Goal: Information Seeking & Learning: Learn about a topic

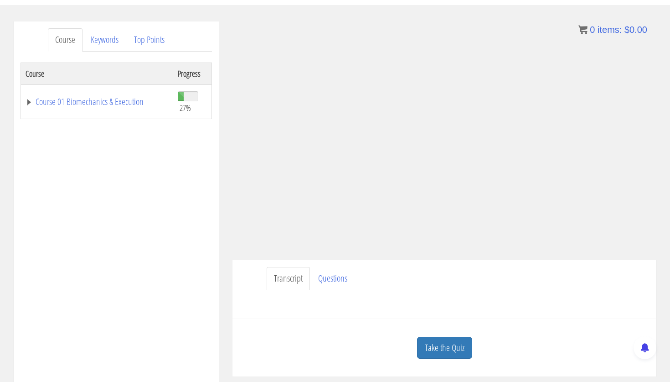
scroll to position [99, 0]
click at [428, 349] on link "Take the Quiz" at bounding box center [444, 346] width 55 height 22
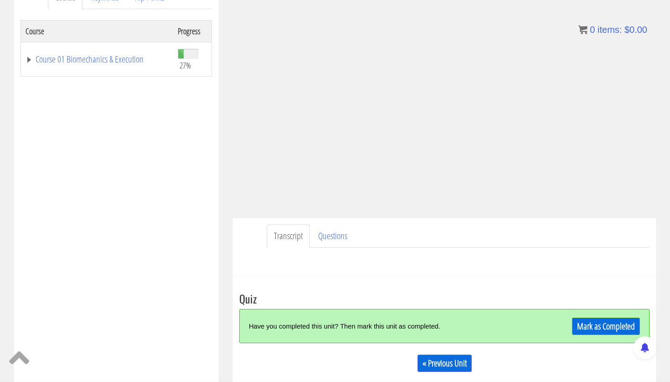
scroll to position [212, 0]
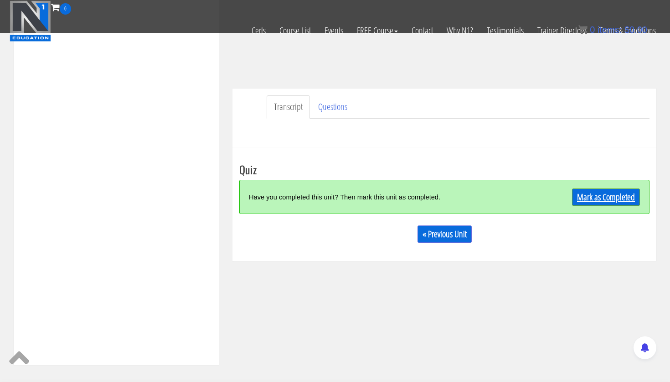
click at [590, 194] on link "Mark as Completed" at bounding box center [606, 196] width 68 height 17
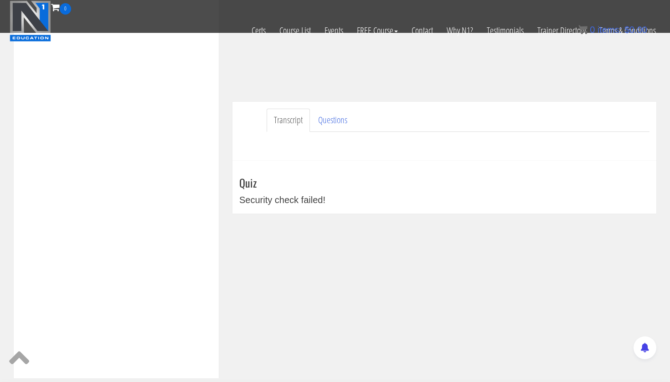
scroll to position [0, 0]
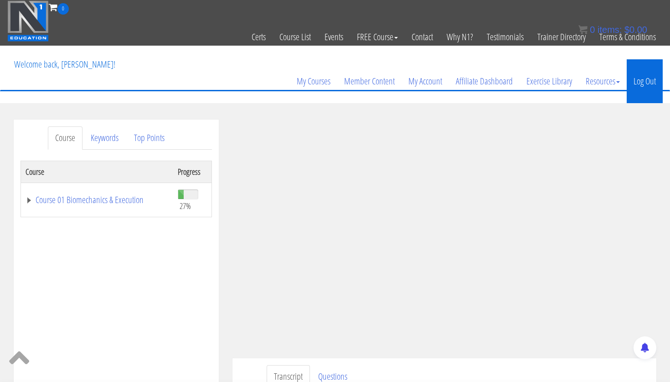
click at [641, 84] on link "Log Out" at bounding box center [645, 81] width 36 height 44
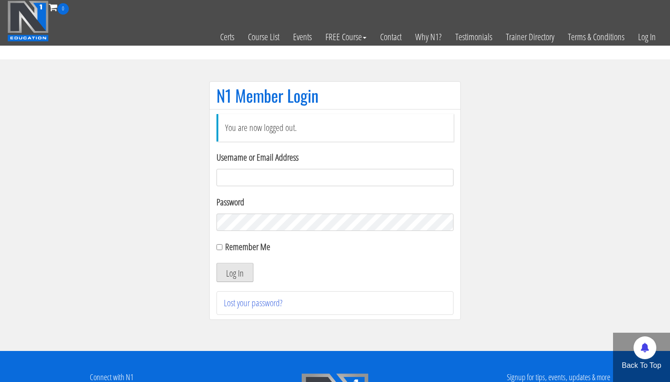
type input "[PERSON_NAME][EMAIL_ADDRESS][PERSON_NAME][DOMAIN_NAME]"
click at [231, 269] on button "Log In" at bounding box center [235, 272] width 37 height 19
click at [243, 274] on button "Log In" at bounding box center [235, 272] width 37 height 19
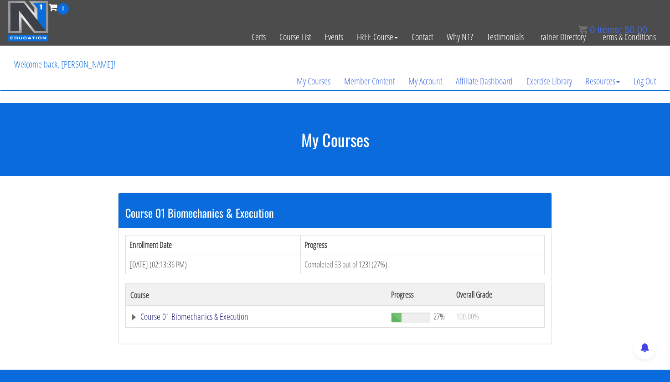
click at [198, 321] on link "Course 01 Biomechanics & Execution" at bounding box center [256, 316] width 252 height 9
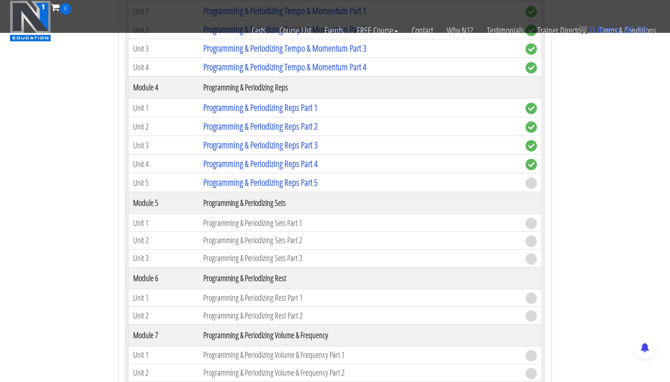
scroll to position [807, 0]
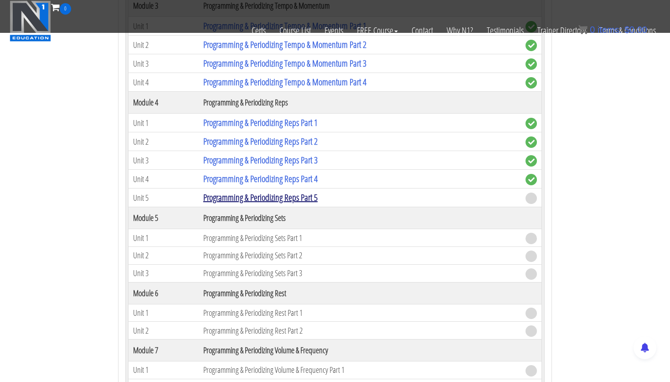
click at [313, 200] on link "Programming & Periodizing Reps Part 5" at bounding box center [260, 197] width 114 height 12
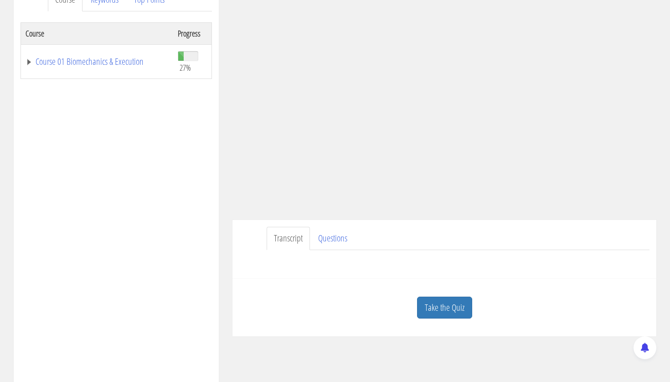
scroll to position [140, 0]
click at [446, 301] on link "Take the Quiz" at bounding box center [444, 305] width 55 height 22
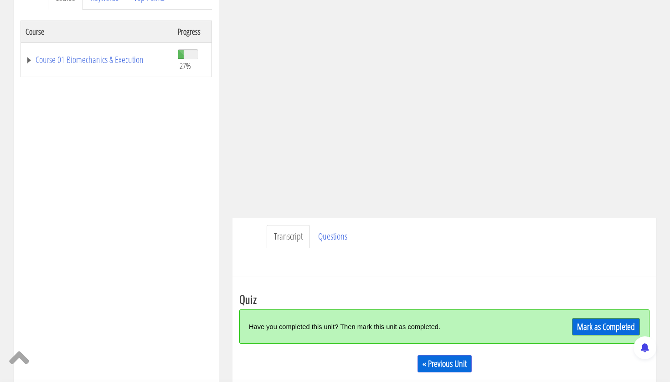
scroll to position [273, 0]
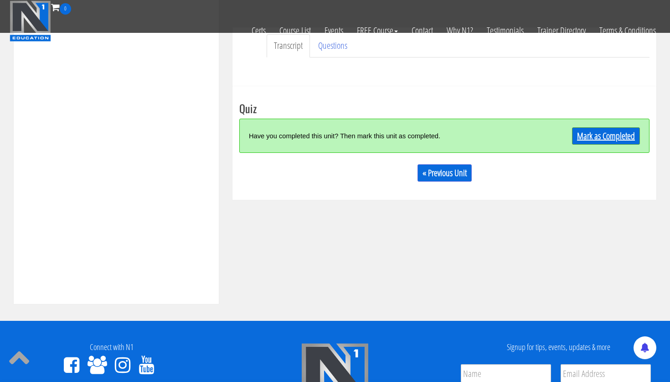
click at [603, 138] on link "Mark as Completed" at bounding box center [606, 135] width 68 height 17
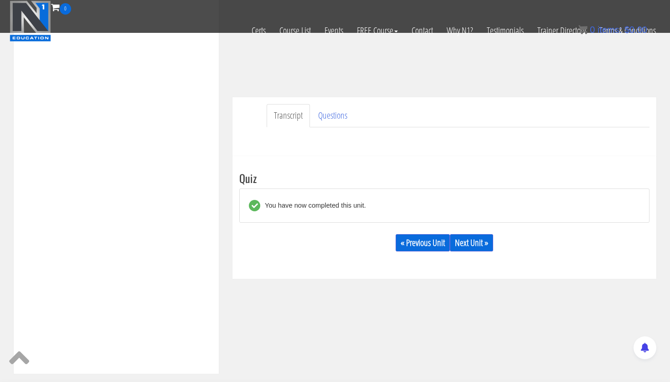
scroll to position [210, 0]
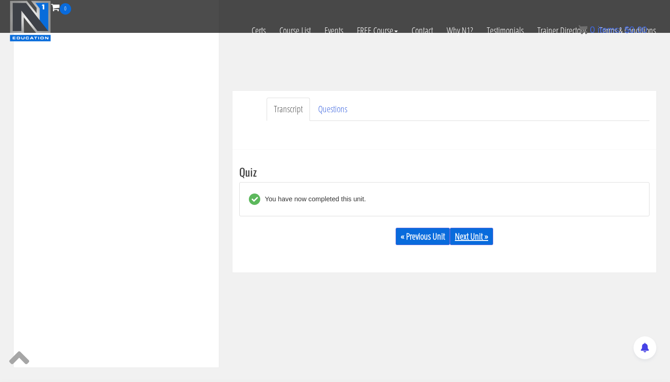
click at [488, 237] on link "Next Unit »" at bounding box center [471, 235] width 43 height 17
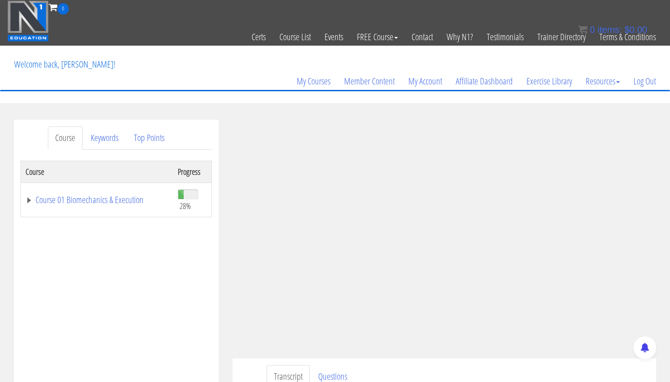
scroll to position [54, 0]
